Goal: Information Seeking & Learning: Understand process/instructions

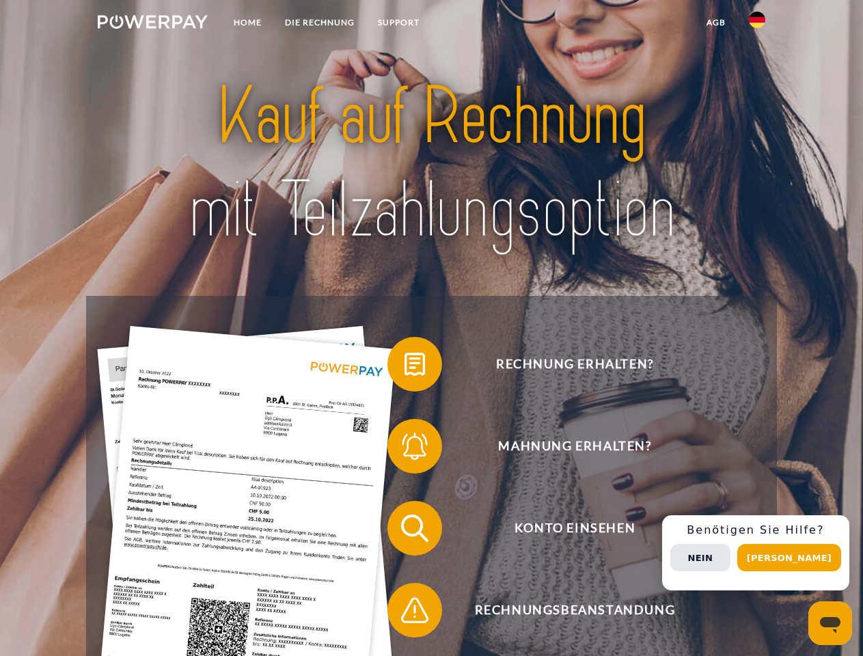
click at [152, 24] on img at bounding box center [153, 22] width 110 height 14
click at [757, 24] on img at bounding box center [757, 20] width 16 height 16
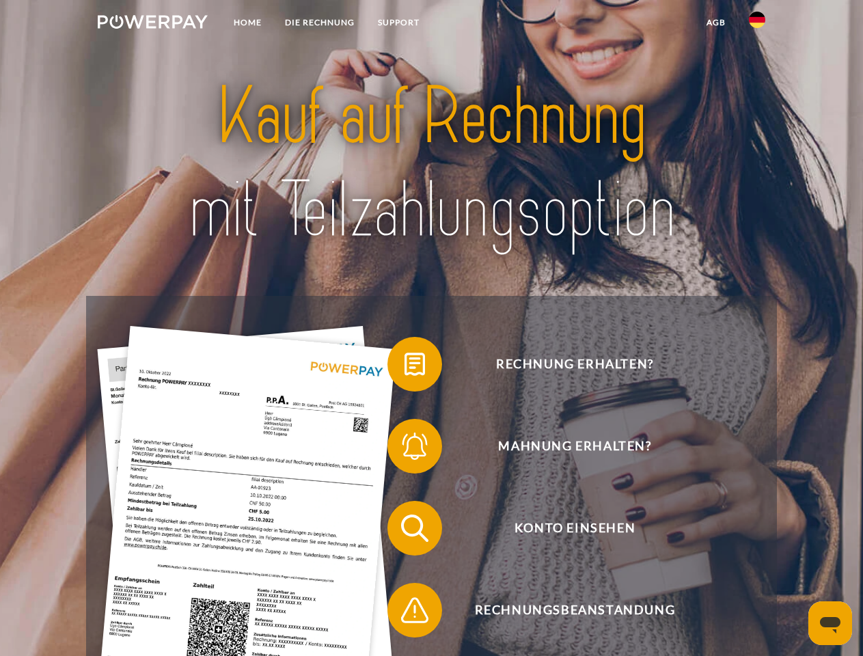
click at [715, 23] on link "agb" at bounding box center [716, 22] width 42 height 25
click at [404, 367] on span at bounding box center [394, 364] width 68 height 68
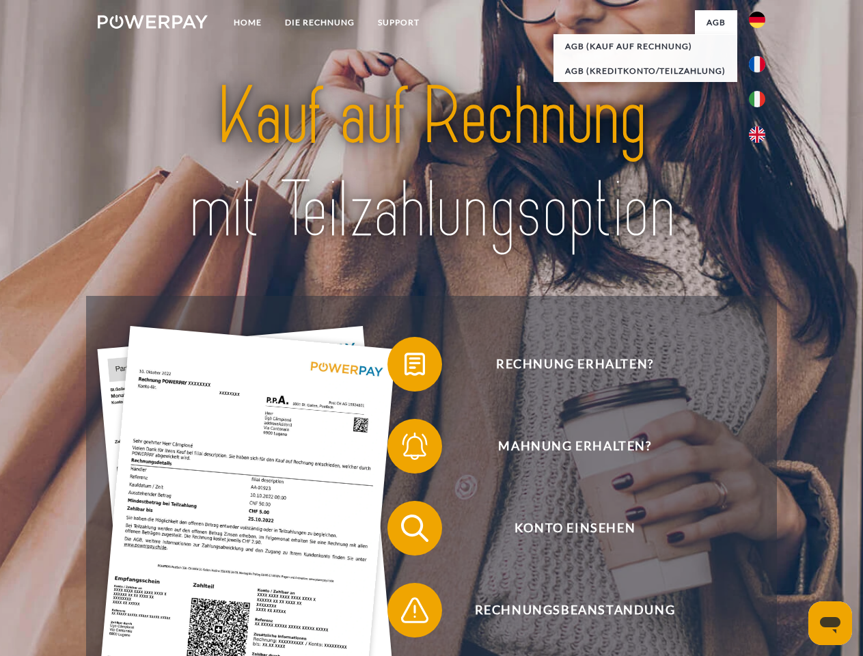
click at [404, 449] on span at bounding box center [394, 446] width 68 height 68
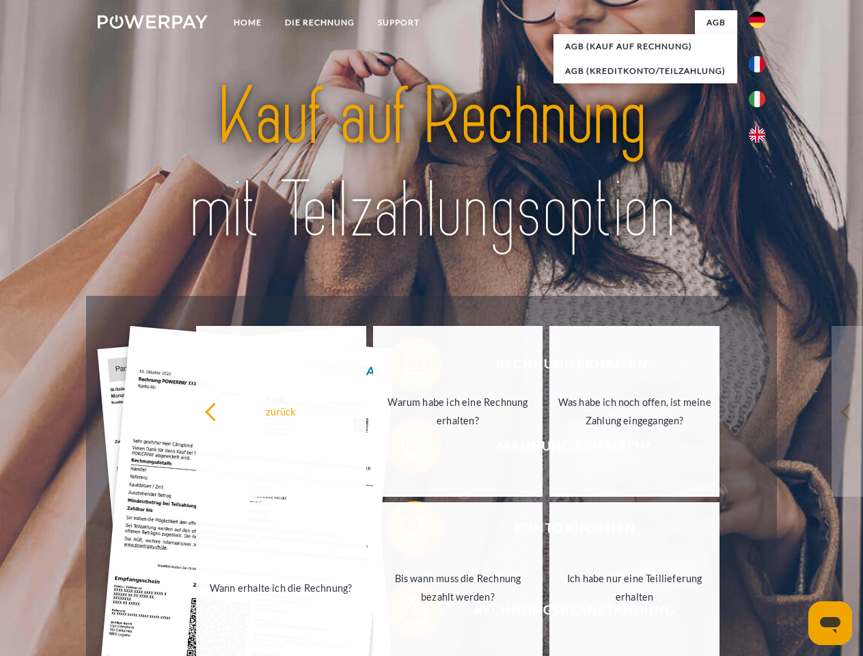
click at [404, 531] on link "Bis wann muss die Rechnung bezahlt werden?" at bounding box center [458, 587] width 170 height 171
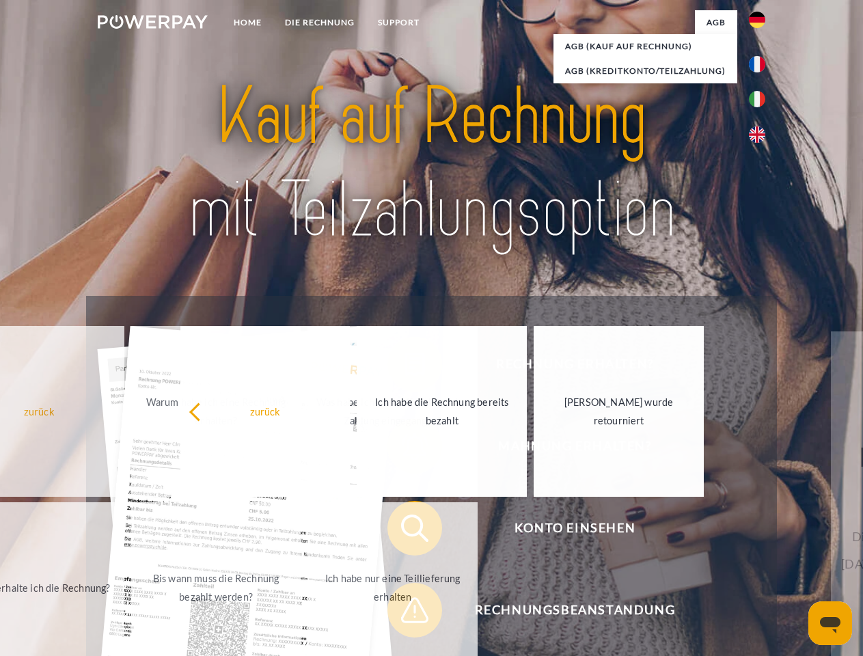
click at [404, 613] on span at bounding box center [394, 610] width 68 height 68
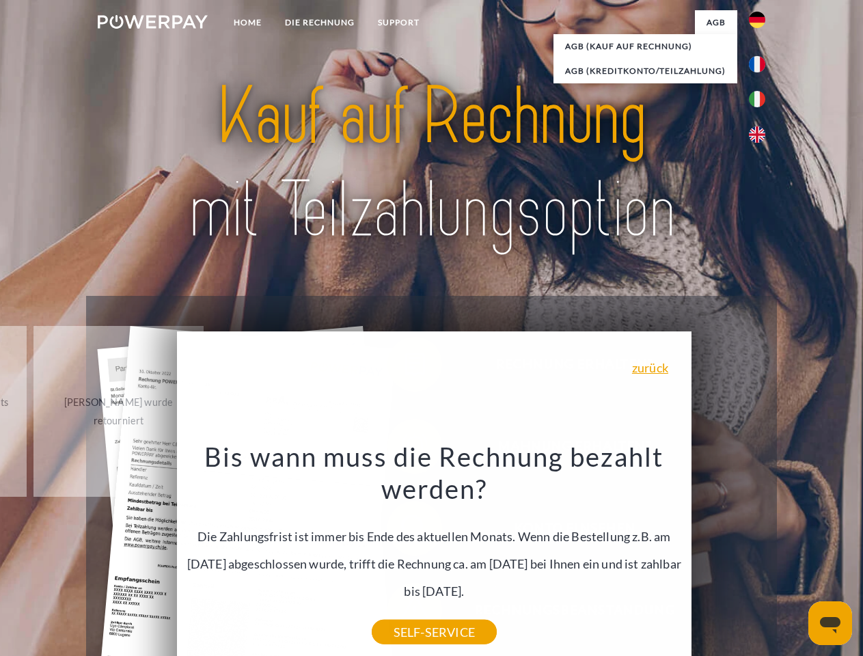
click at [760, 553] on div "Rechnung erhalten? Mahnung erhalten? Konto einsehen" at bounding box center [431, 569] width 690 height 546
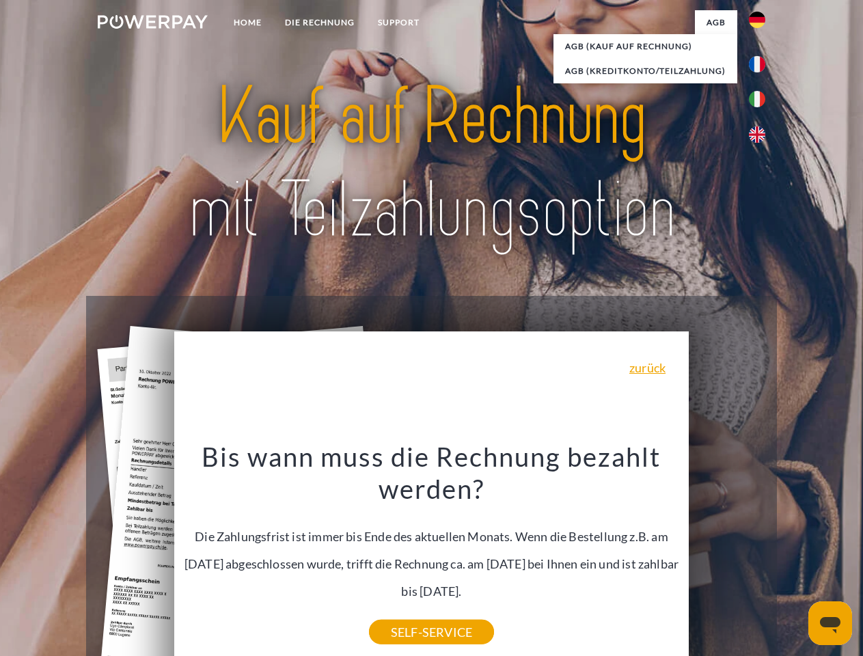
click at [727, 555] on span "Konto einsehen" at bounding box center [574, 528] width 335 height 55
click at [794, 557] on header "Home DIE RECHNUNG SUPPORT" at bounding box center [431, 471] width 863 height 943
